Goal: Task Accomplishment & Management: Manage account settings

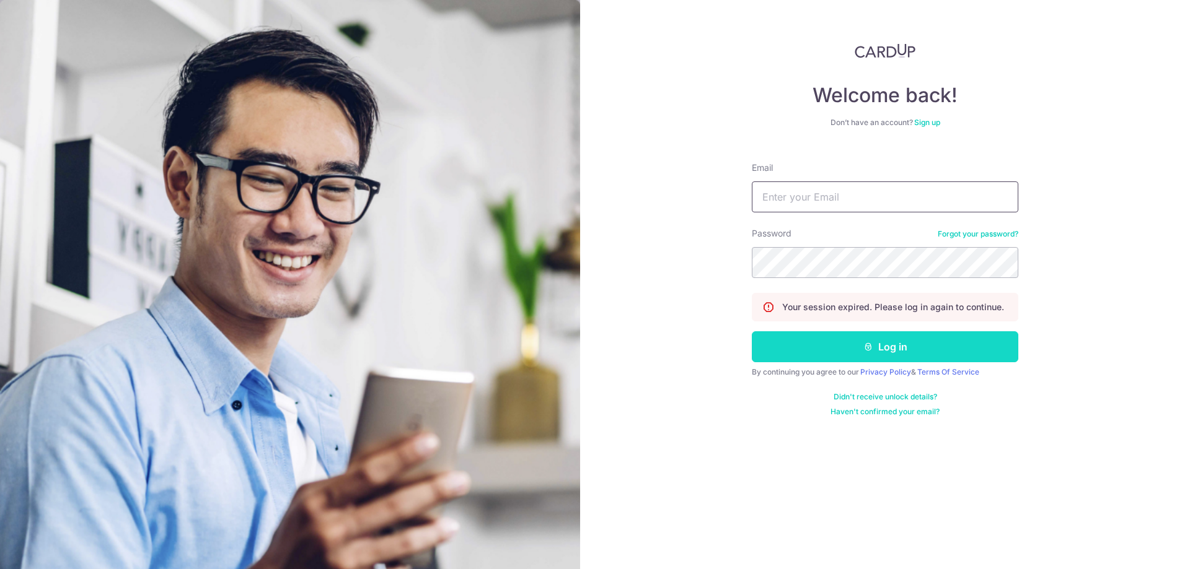
type input "[EMAIL_ADDRESS][DOMAIN_NAME]"
click at [869, 354] on button "Log in" at bounding box center [885, 347] width 266 height 31
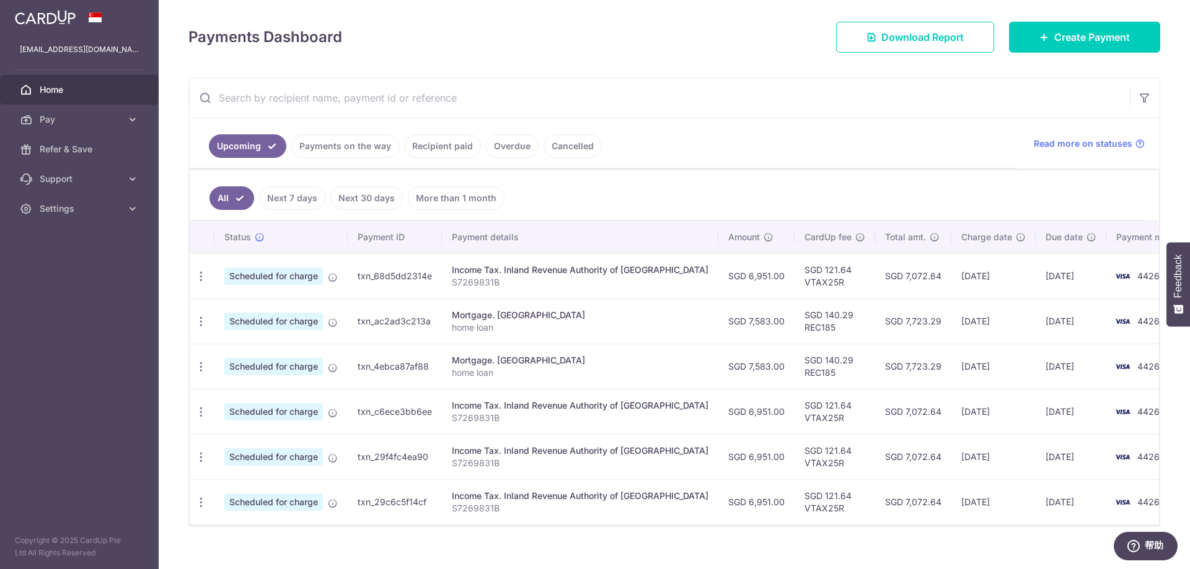
scroll to position [178, 0]
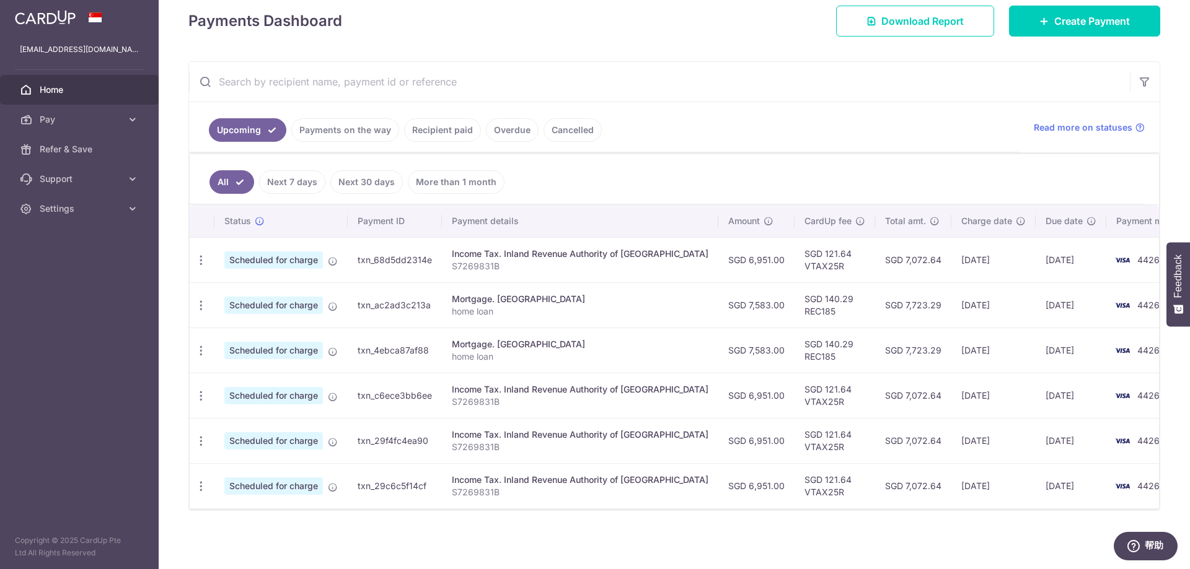
click at [338, 123] on link "Payments on the way" at bounding box center [345, 130] width 108 height 24
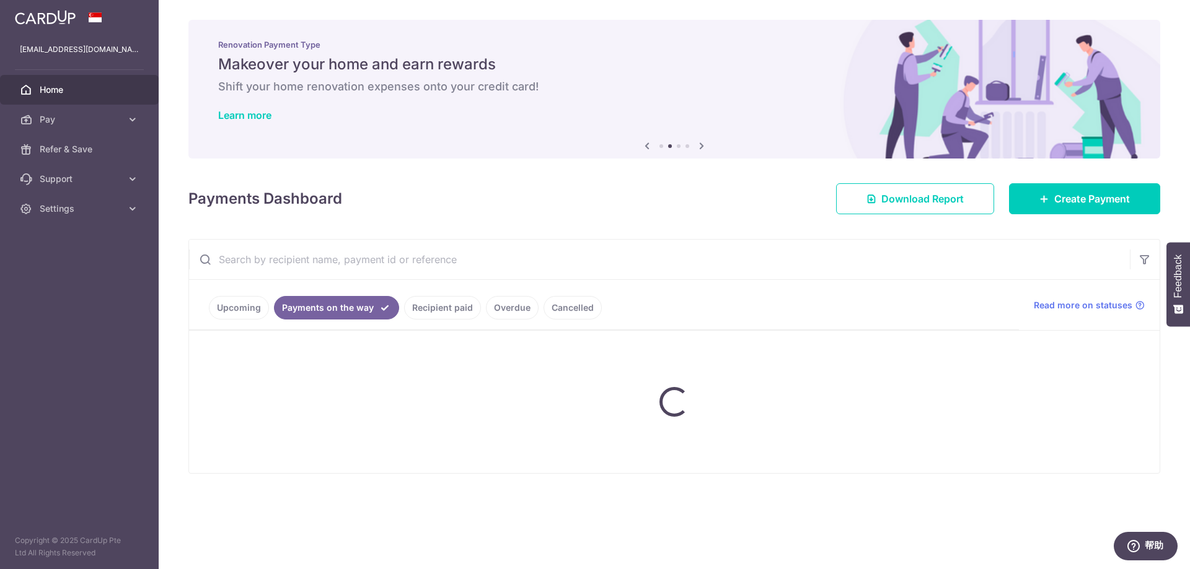
scroll to position [0, 0]
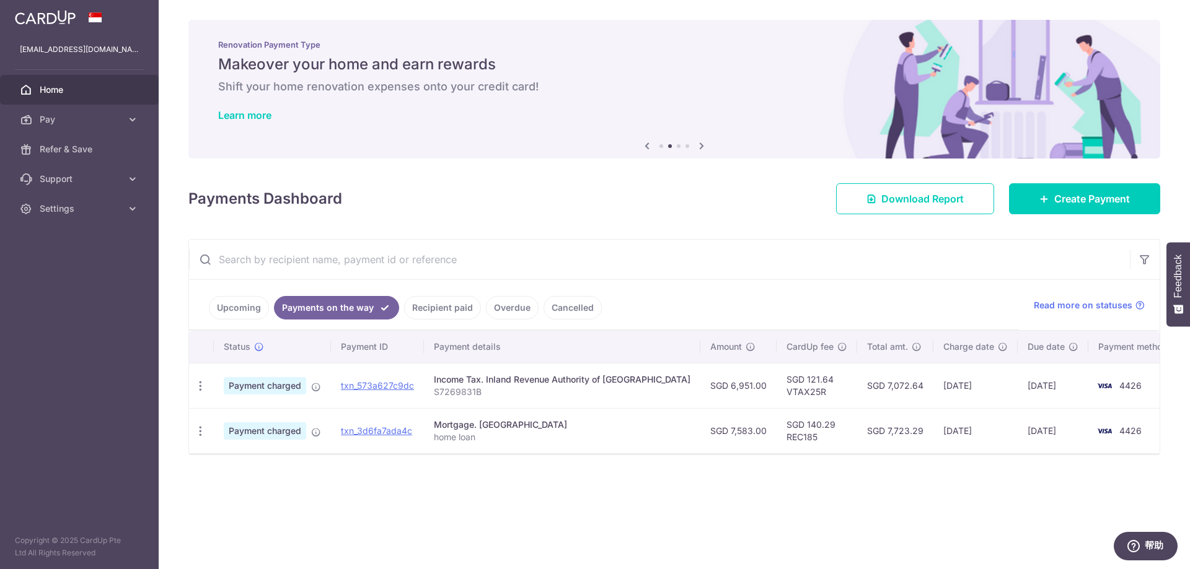
click at [497, 478] on div "× Pause Schedule Pause all future payments in this series Pause just this one p…" at bounding box center [674, 284] width 1031 height 569
click at [234, 305] on link "Upcoming" at bounding box center [239, 308] width 60 height 24
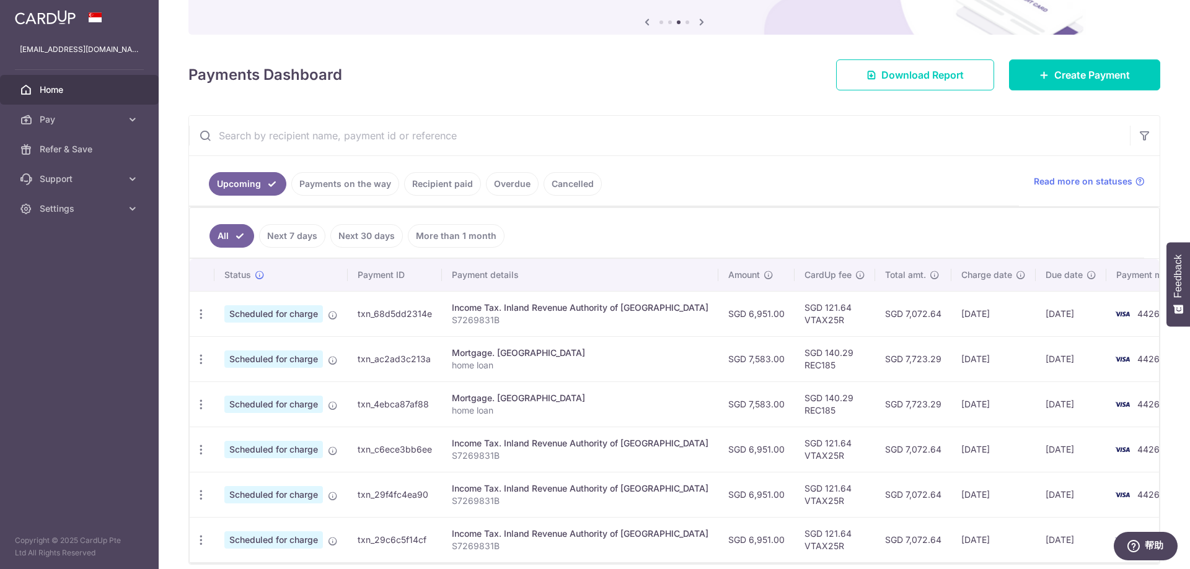
scroll to position [178, 0]
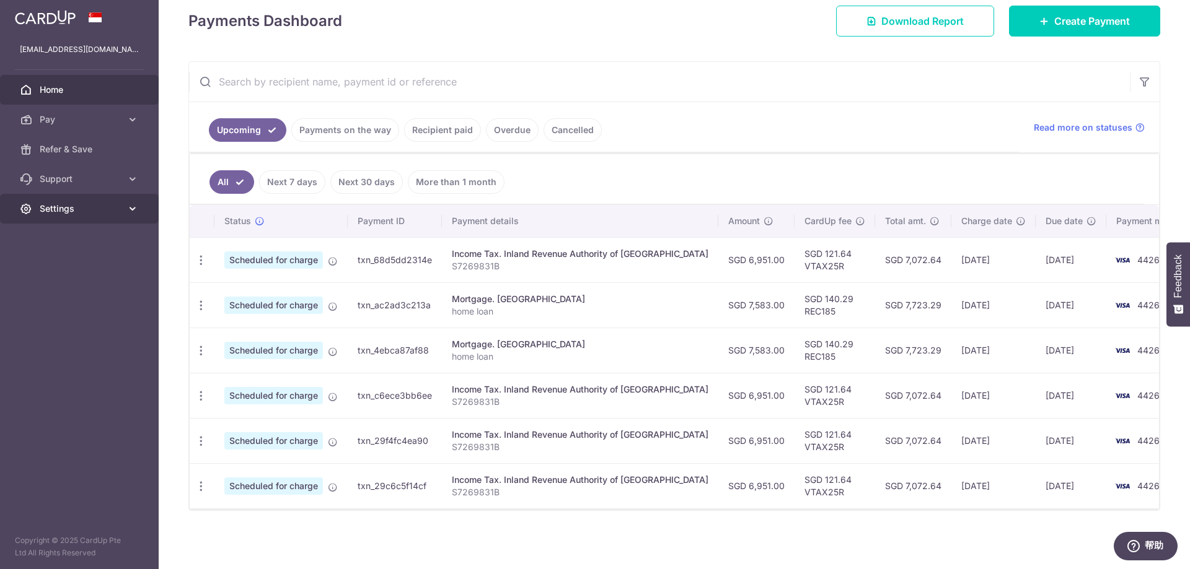
click at [128, 213] on icon at bounding box center [132, 209] width 12 height 12
click at [75, 270] on span "Logout" at bounding box center [81, 268] width 82 height 12
